Goal: Navigation & Orientation: Find specific page/section

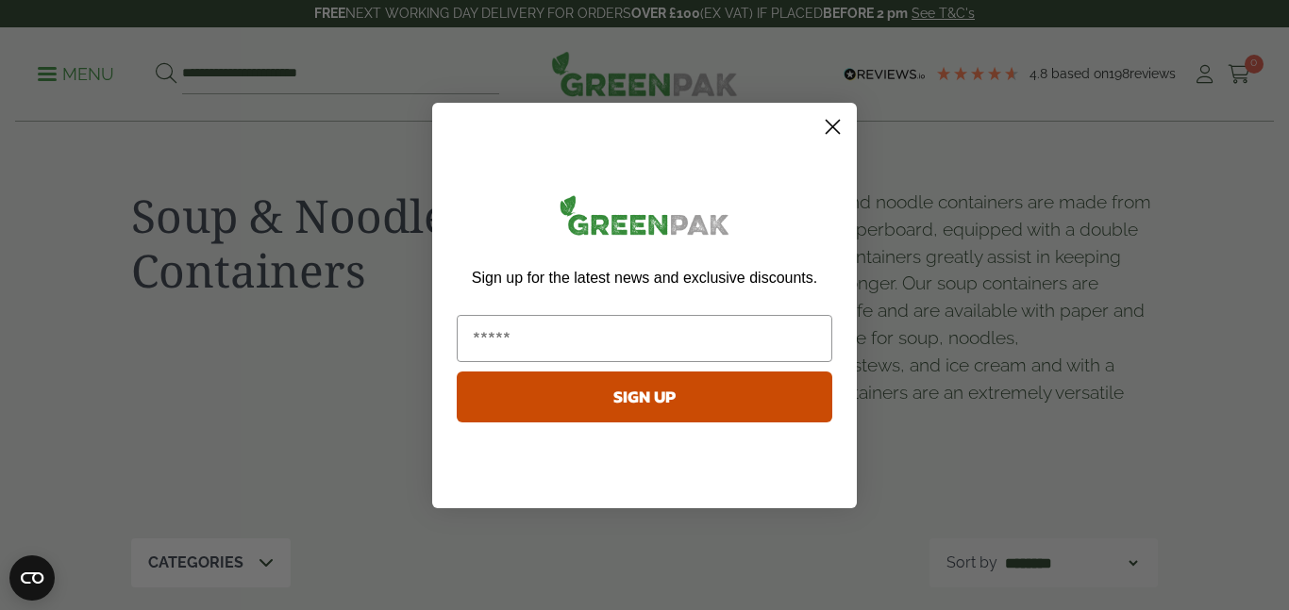
click at [826, 127] on circle "Close dialog" at bounding box center [832, 125] width 31 height 31
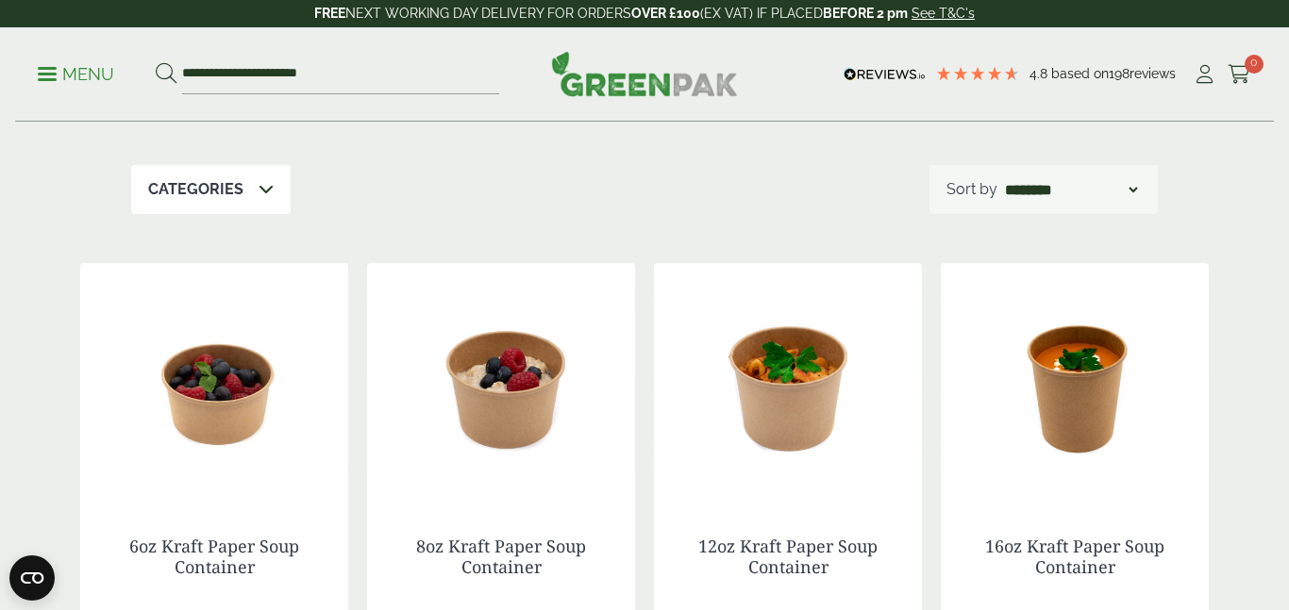
scroll to position [368, 0]
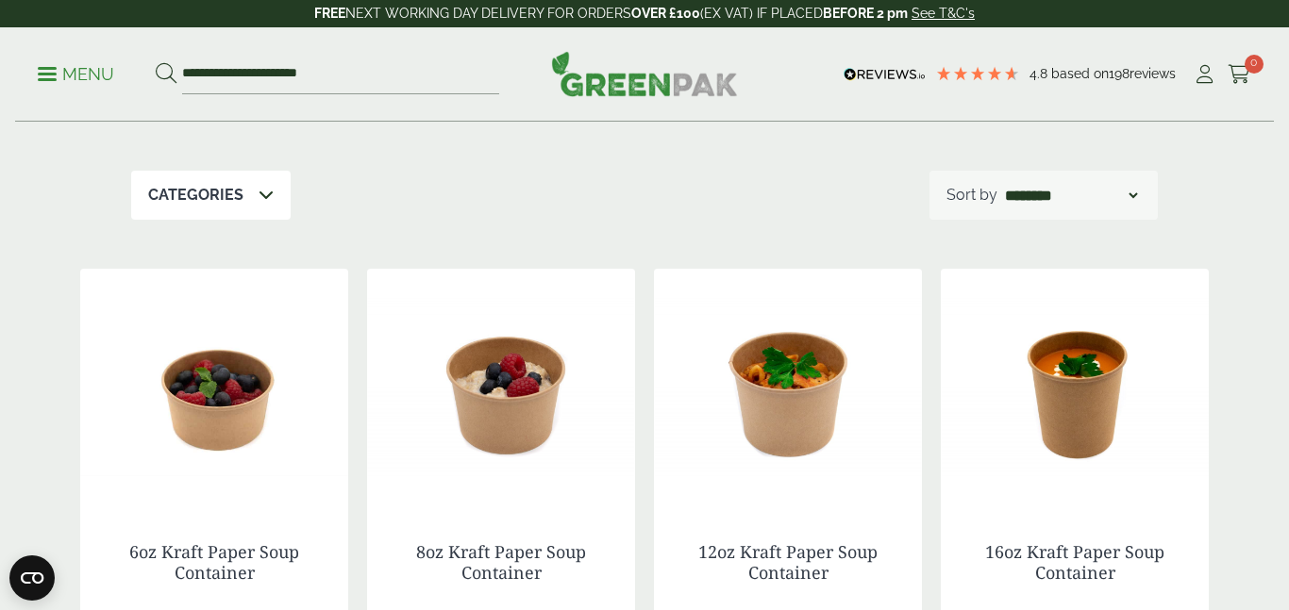
click at [50, 73] on span at bounding box center [47, 74] width 19 height 3
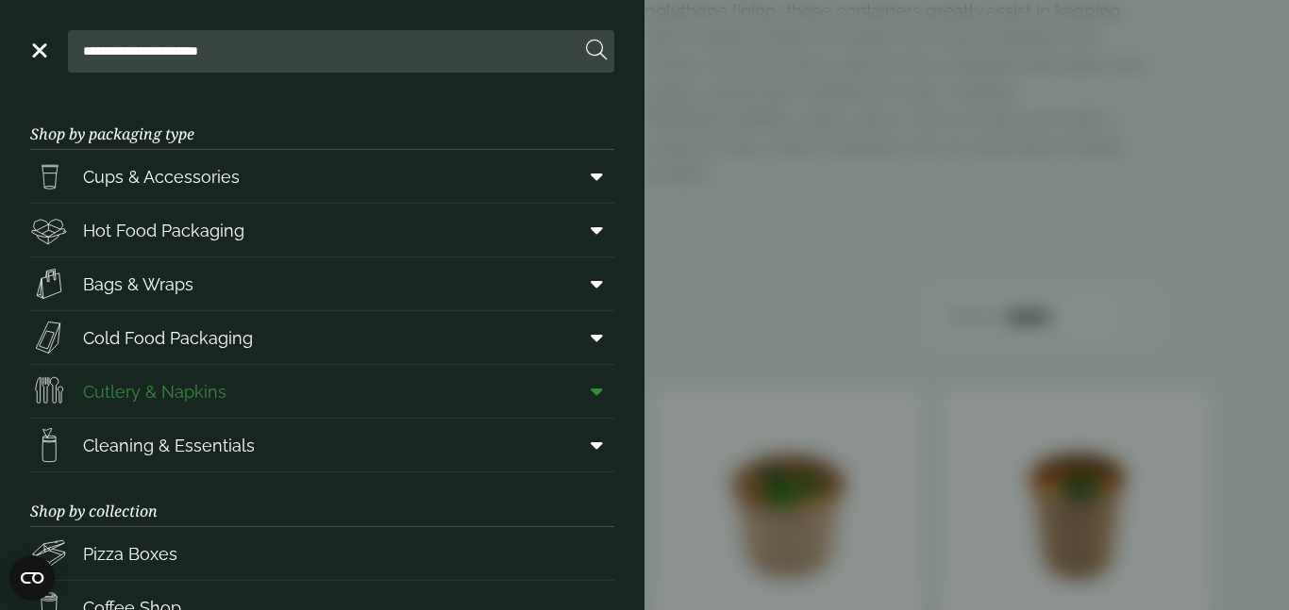
click at [168, 405] on span "Cutlery & Napkins" at bounding box center [128, 392] width 196 height 38
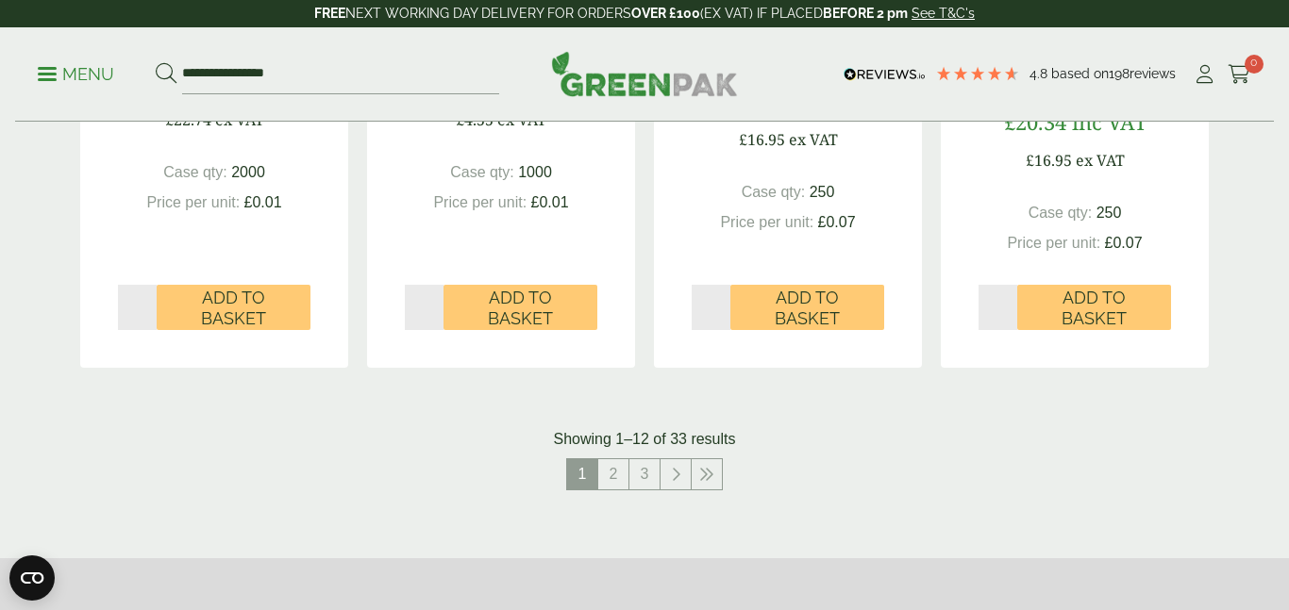
scroll to position [2063, 0]
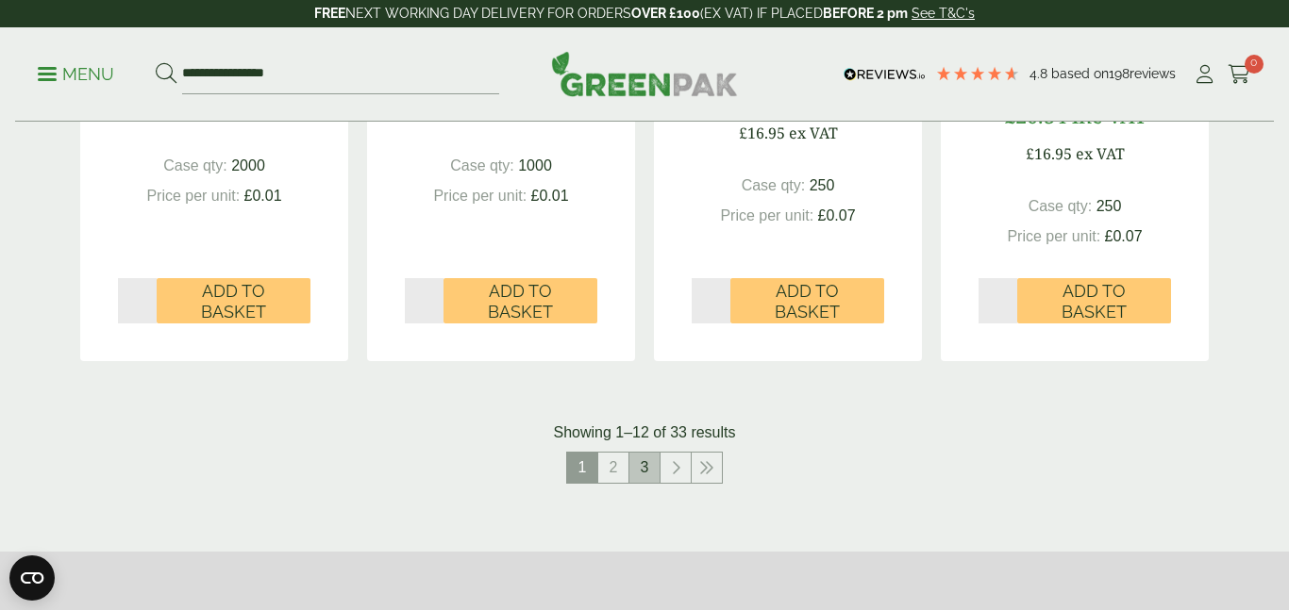
click at [651, 470] on link "3" at bounding box center [644, 468] width 30 height 30
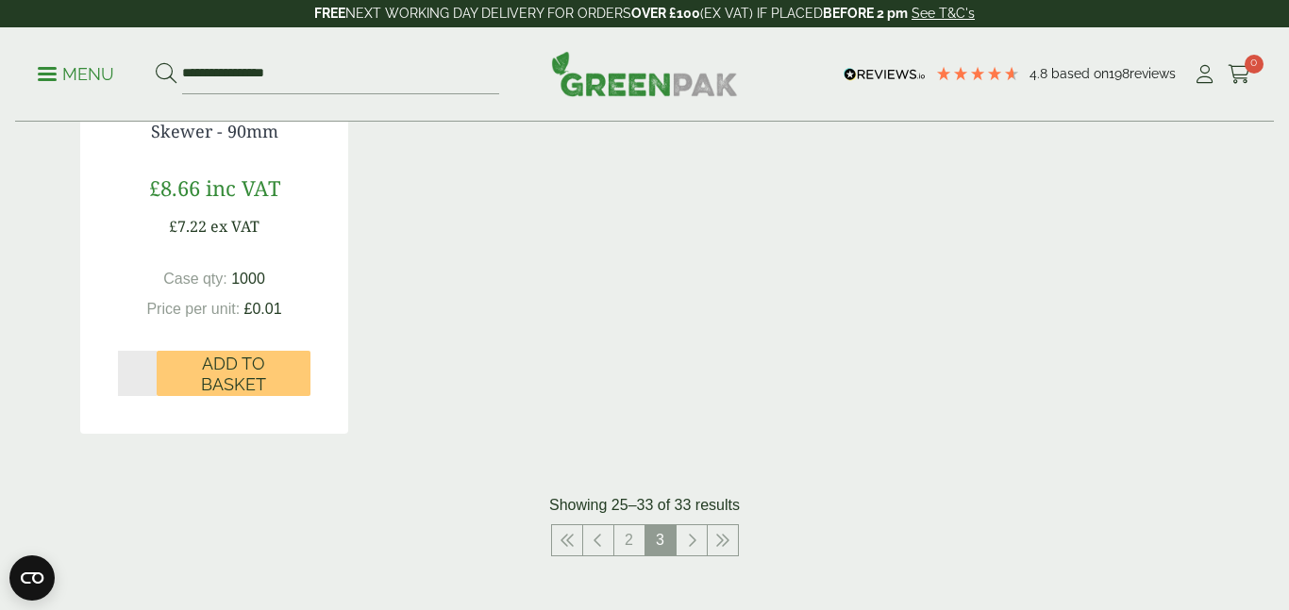
scroll to position [1952, 0]
click at [626, 530] on link "2" at bounding box center [629, 539] width 30 height 30
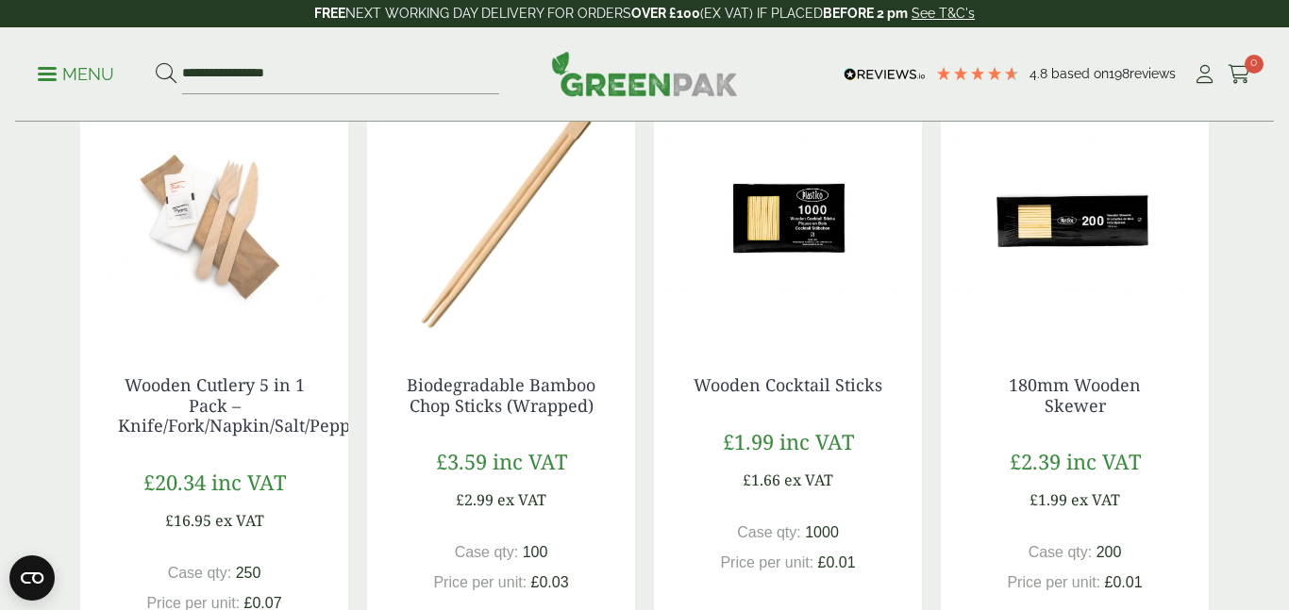
scroll to position [421, 0]
